Goal: Task Accomplishment & Management: Manage account settings

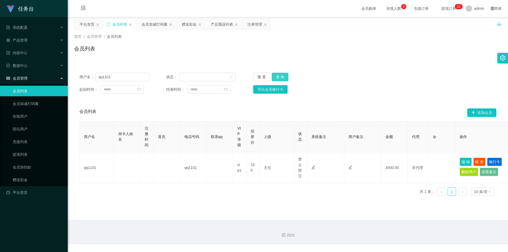
click at [279, 76] on button "查 询" at bounding box center [280, 77] width 17 height 8
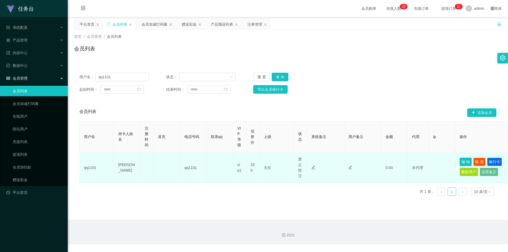
click at [465, 161] on button "编 辑" at bounding box center [466, 162] width 12 height 8
type input "[PERSON_NAME]"
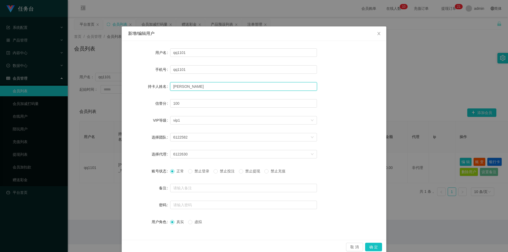
click at [210, 85] on input "[PERSON_NAME]" at bounding box center [243, 86] width 147 height 8
click at [393, 235] on div "新增/编辑用户 用户名 qq1101 手机号 qq1101 持卡人姓名 [PERSON_NAME] 信誉分 100 VIP等级 选择VIP等级 vip1 选择…" at bounding box center [254, 126] width 508 height 252
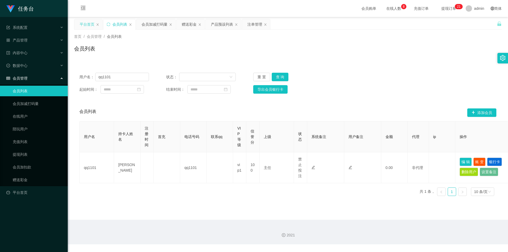
click at [91, 22] on div "平台首页" at bounding box center [87, 24] width 15 height 10
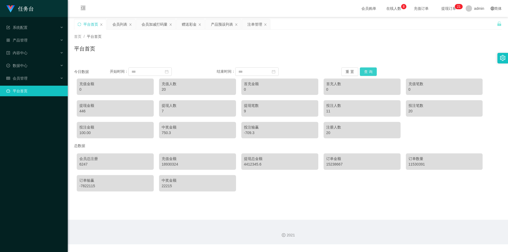
click at [370, 71] on button "查 询" at bounding box center [368, 71] width 17 height 8
click at [65, 38] on div "产品管理" at bounding box center [34, 40] width 68 height 11
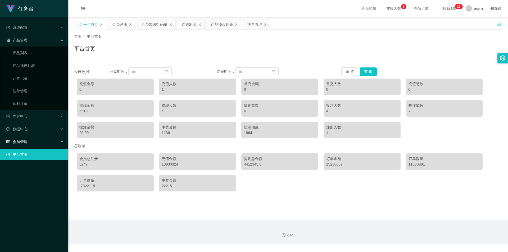
click at [64, 141] on div "会员管理" at bounding box center [34, 142] width 68 height 11
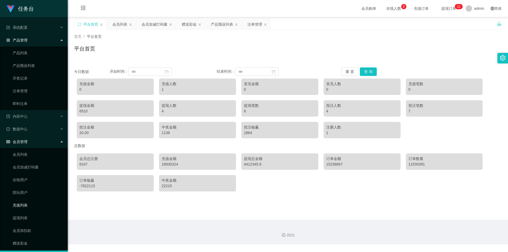
click at [28, 207] on link "充值列表" at bounding box center [38, 205] width 51 height 11
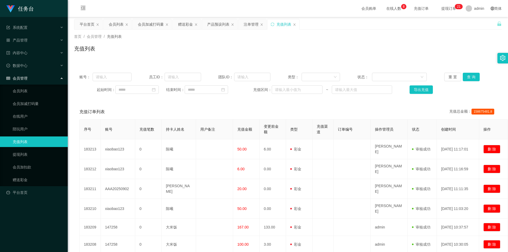
click at [318, 58] on div "首页 / 会员管理 / 充值列表 / 充值列表" at bounding box center [288, 45] width 440 height 31
click at [113, 21] on div "会员列表" at bounding box center [116, 24] width 15 height 10
